Goal: Transaction & Acquisition: Book appointment/travel/reservation

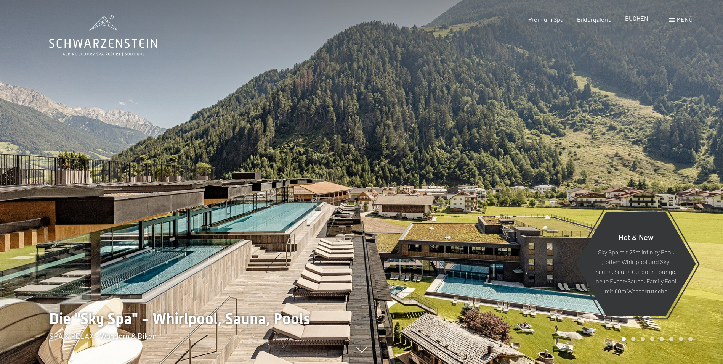
click at [644, 23] on div "Premium Spa Bildergalerie BUCHEN" at bounding box center [582, 19] width 160 height 8
click at [640, 19] on span "BUCHEN" at bounding box center [636, 17] width 23 height 7
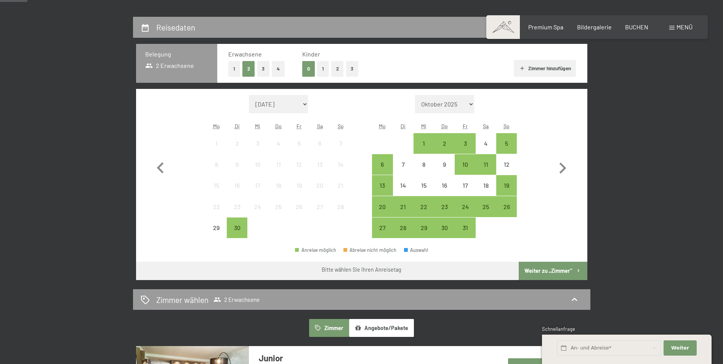
scroll to position [191, 0]
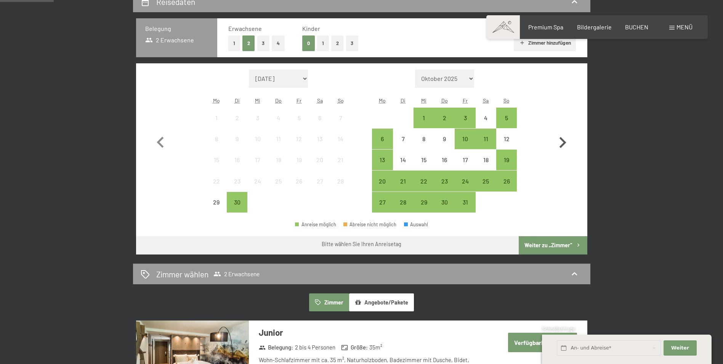
click at [561, 142] on icon "button" at bounding box center [563, 143] width 22 height 22
select select "[DATE]"
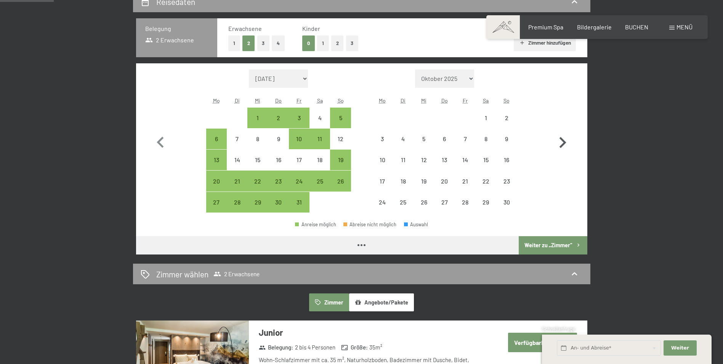
click at [561, 142] on icon "button" at bounding box center [563, 143] width 22 height 22
select select "[DATE]"
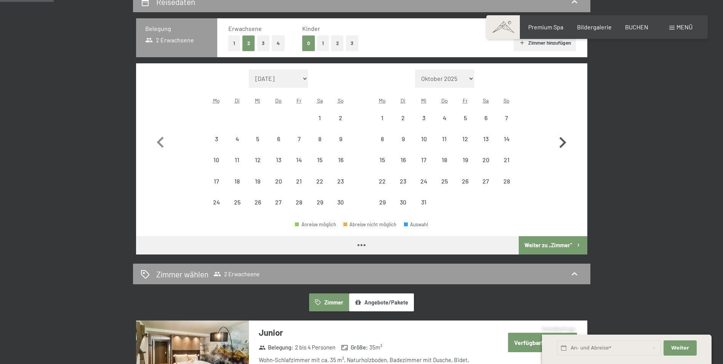
select select "[DATE]"
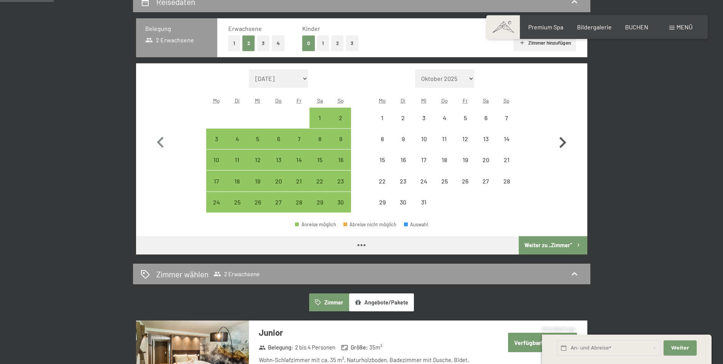
select select "[DATE]"
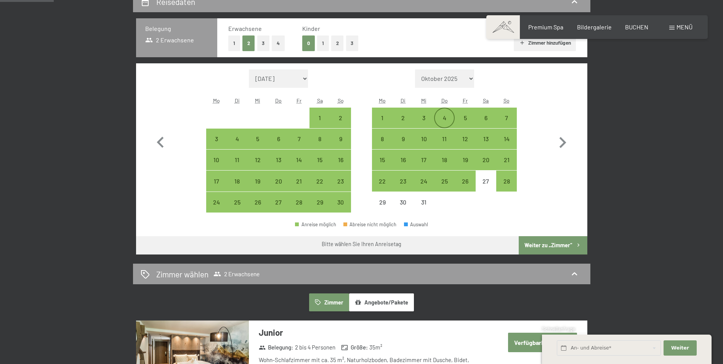
click at [443, 117] on div "4" at bounding box center [444, 124] width 19 height 19
select select "[DATE]"
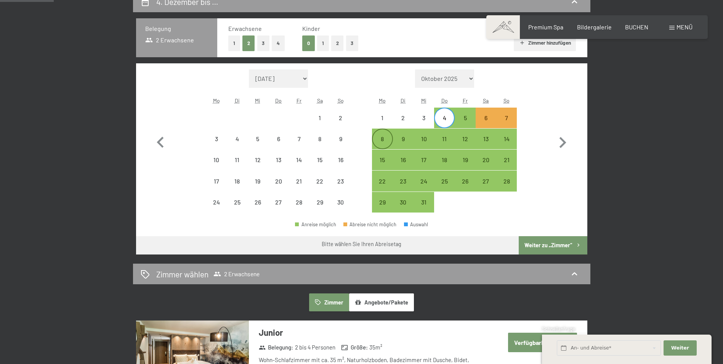
click at [379, 133] on div "8" at bounding box center [382, 138] width 19 height 19
select select "[DATE]"
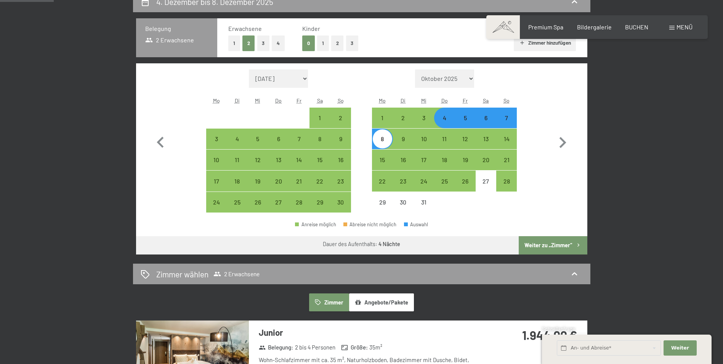
click at [553, 245] on button "Weiter zu „Zimmer“" at bounding box center [553, 245] width 68 height 18
select select "[DATE]"
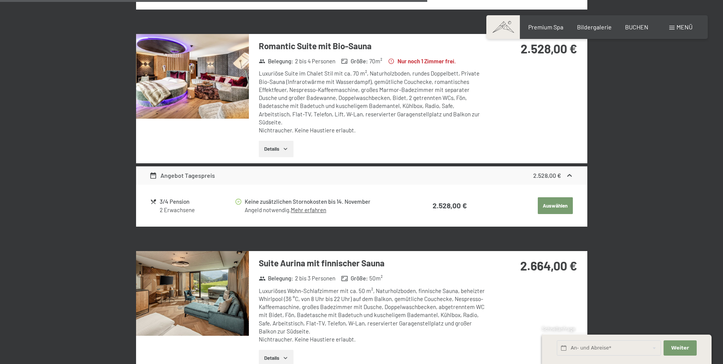
scroll to position [1592, 0]
